Goal: Task Accomplishment & Management: Manage account settings

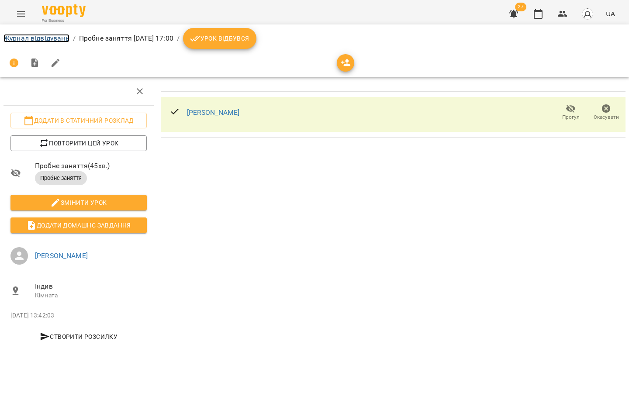
click at [48, 39] on link "Журнал відвідувань" at bounding box center [36, 38] width 66 height 8
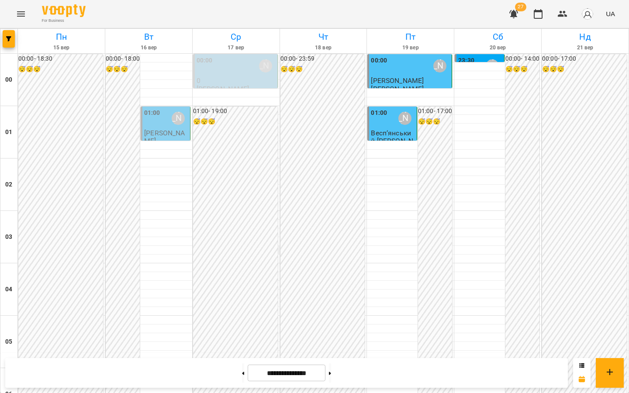
click at [331, 370] on button at bounding box center [330, 372] width 2 height 19
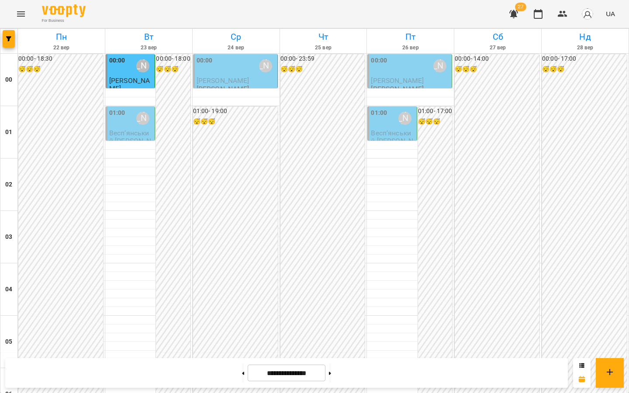
scroll to position [957, 0]
click at [242, 369] on button at bounding box center [243, 372] width 2 height 19
type input "**********"
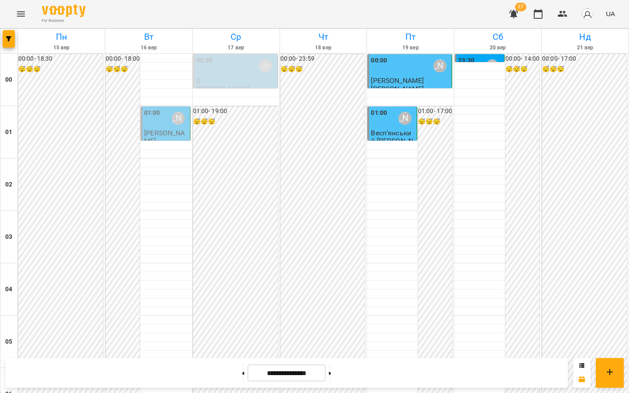
scroll to position [832, 0]
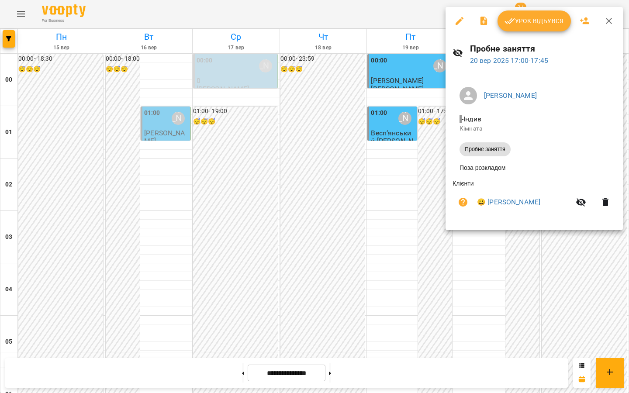
click at [513, 22] on icon "button" at bounding box center [509, 21] width 10 height 10
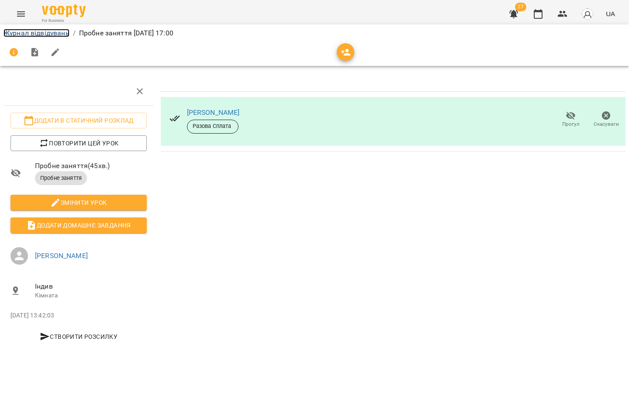
click at [37, 34] on link "Журнал відвідувань" at bounding box center [36, 33] width 66 height 8
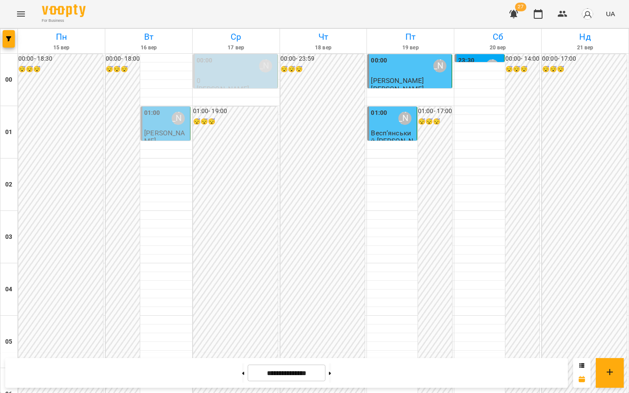
scroll to position [794, 0]
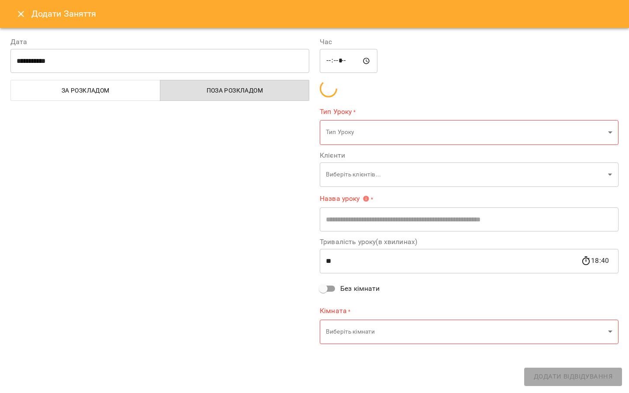
click at [20, 12] on icon "Close" at bounding box center [21, 14] width 10 height 10
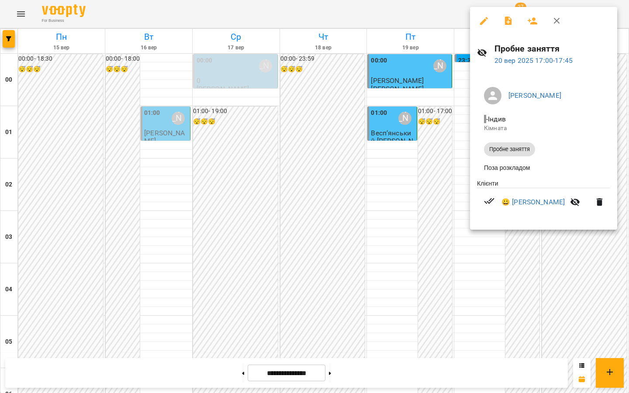
click at [407, 120] on div at bounding box center [314, 196] width 629 height 393
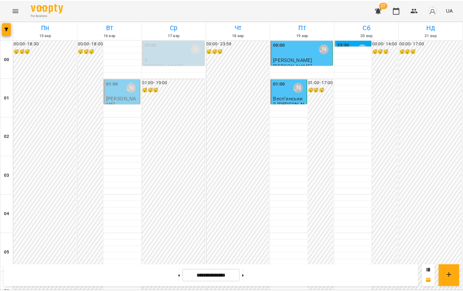
scroll to position [793, 0]
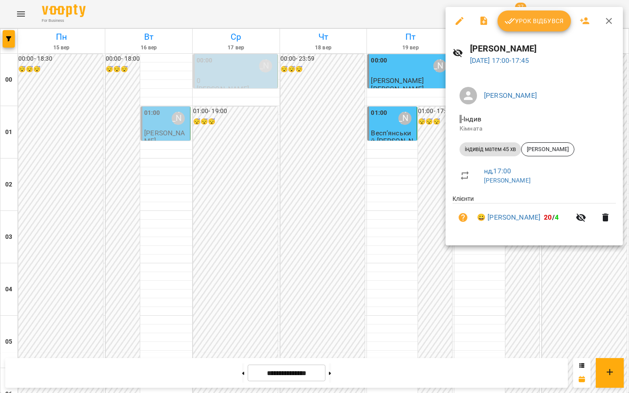
click at [352, 265] on div at bounding box center [314, 196] width 629 height 393
